Goal: Check status: Check status

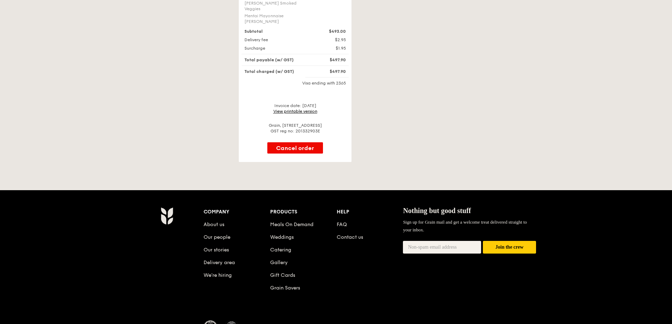
scroll to position [739, 0]
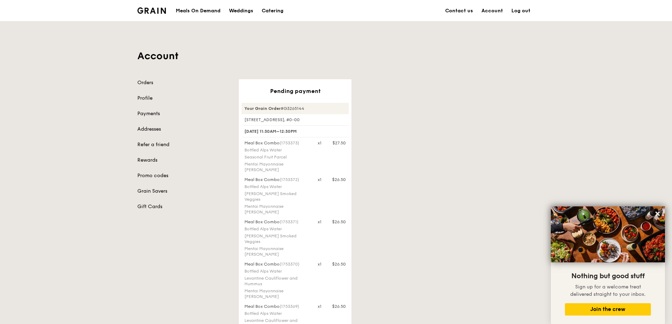
click at [299, 107] on div "Your Grain Order #G3265144" at bounding box center [295, 108] width 107 height 11
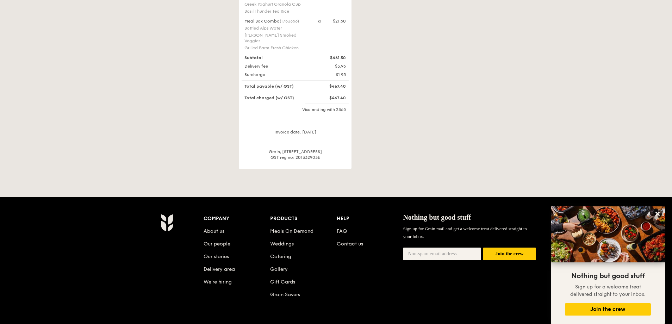
scroll to position [775, 0]
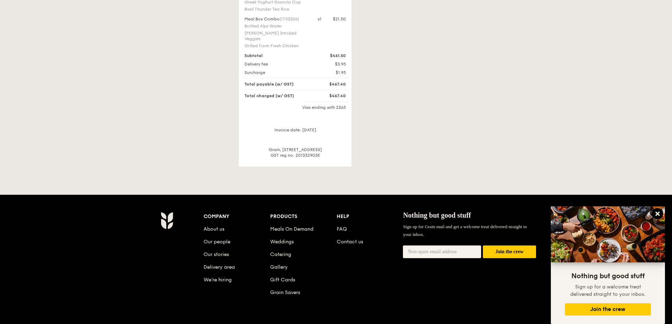
click at [657, 213] on icon at bounding box center [657, 214] width 4 height 4
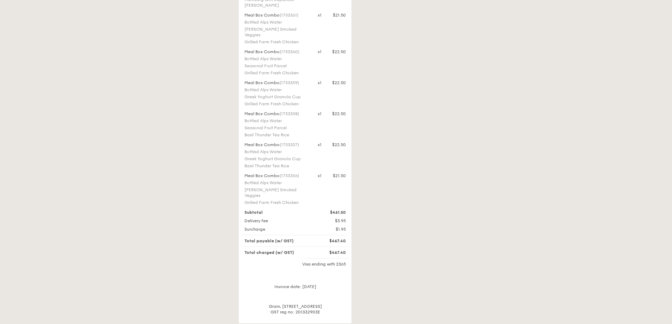
scroll to position [669, 0]
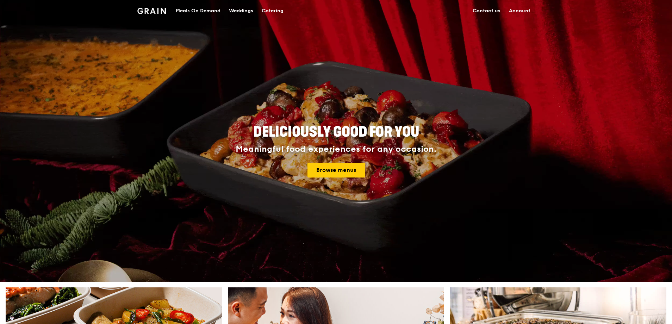
click at [523, 11] on link "Account" at bounding box center [520, 10] width 30 height 21
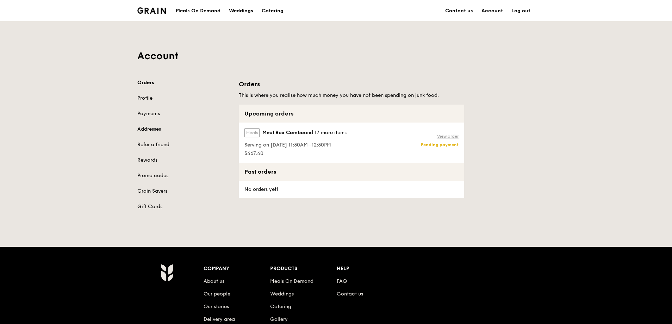
click at [446, 136] on link "View order" at bounding box center [447, 136] width 21 height 6
click at [150, 113] on link "Payments" at bounding box center [183, 113] width 93 height 7
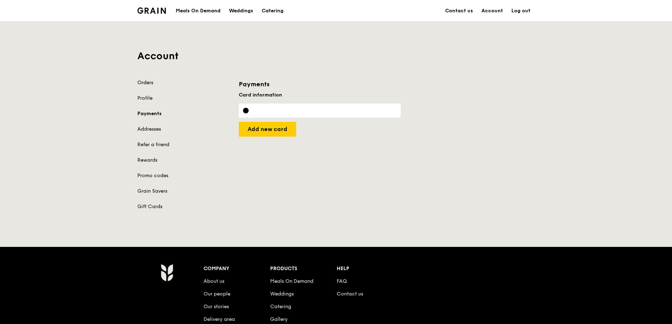
click at [150, 80] on link "Orders" at bounding box center [183, 82] width 93 height 7
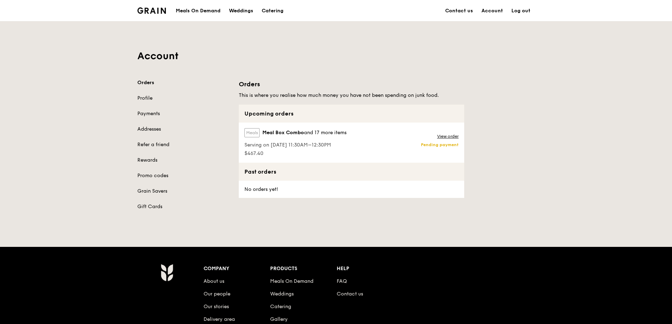
click at [253, 132] on label "Meals" at bounding box center [251, 132] width 15 height 9
click at [313, 133] on span "and 17 more items" at bounding box center [325, 133] width 43 height 6
click at [449, 135] on link "View order" at bounding box center [447, 136] width 21 height 6
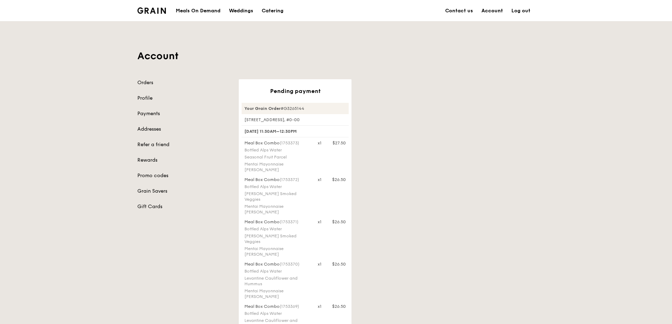
click at [495, 11] on link "Account" at bounding box center [492, 10] width 30 height 21
